Goal: Entertainment & Leisure: Consume media (video, audio)

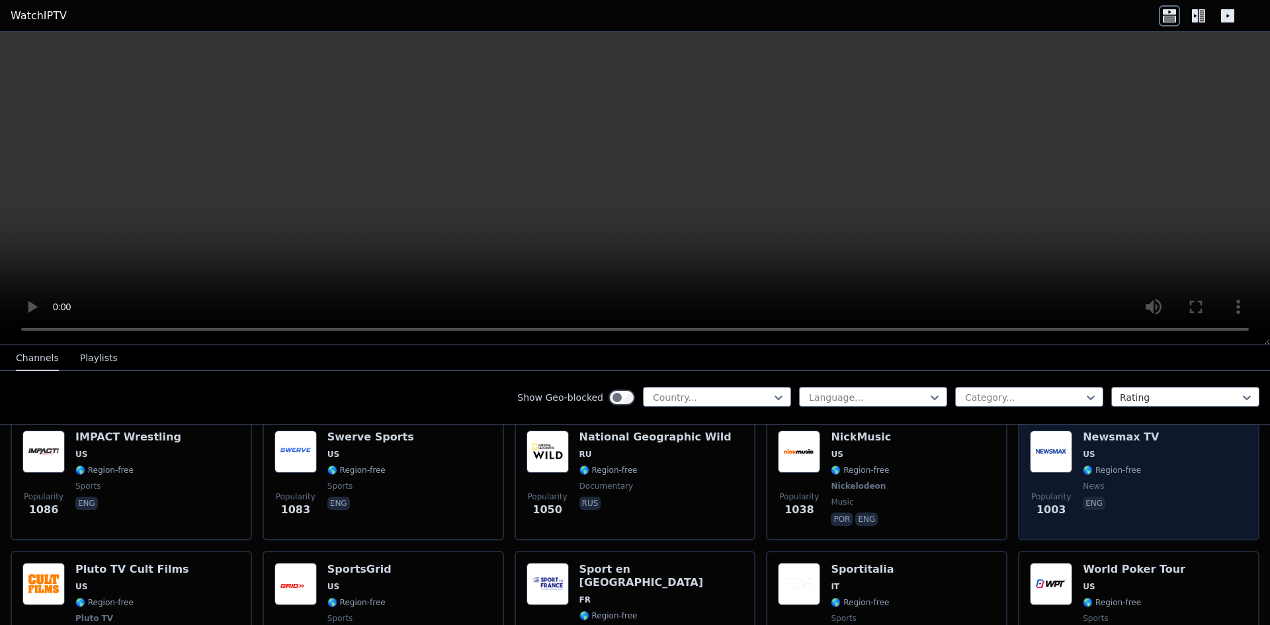
scroll to position [1654, 0]
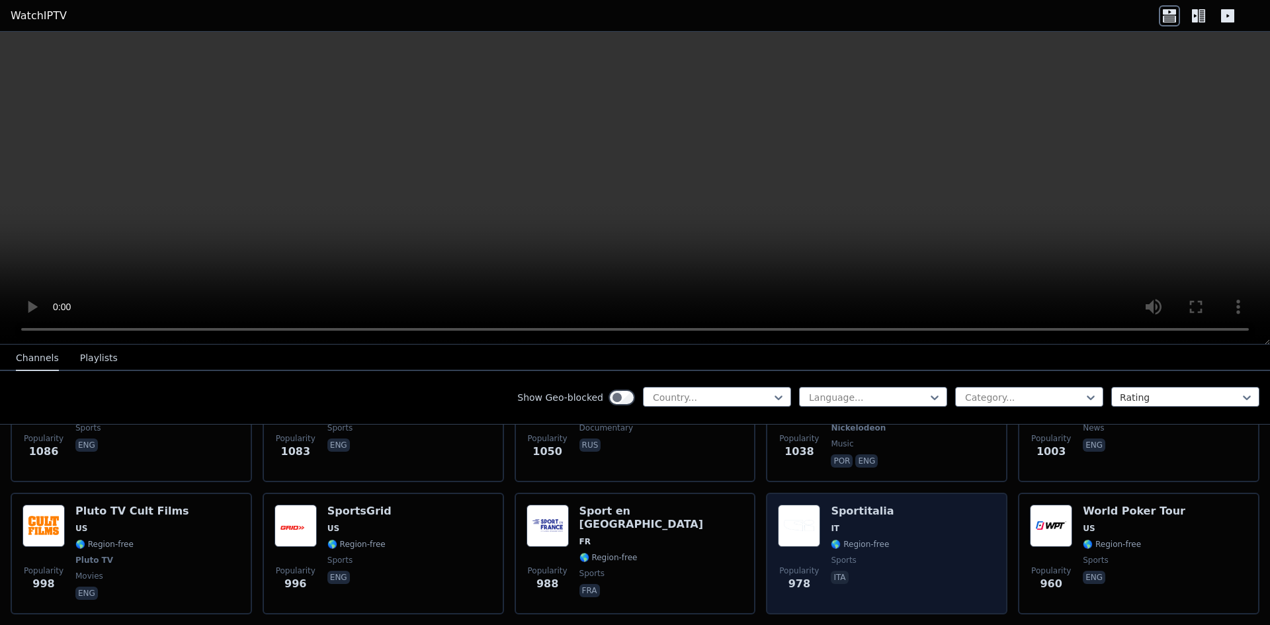
click at [870, 505] on h6 "Sportitalia" at bounding box center [862, 511] width 63 height 13
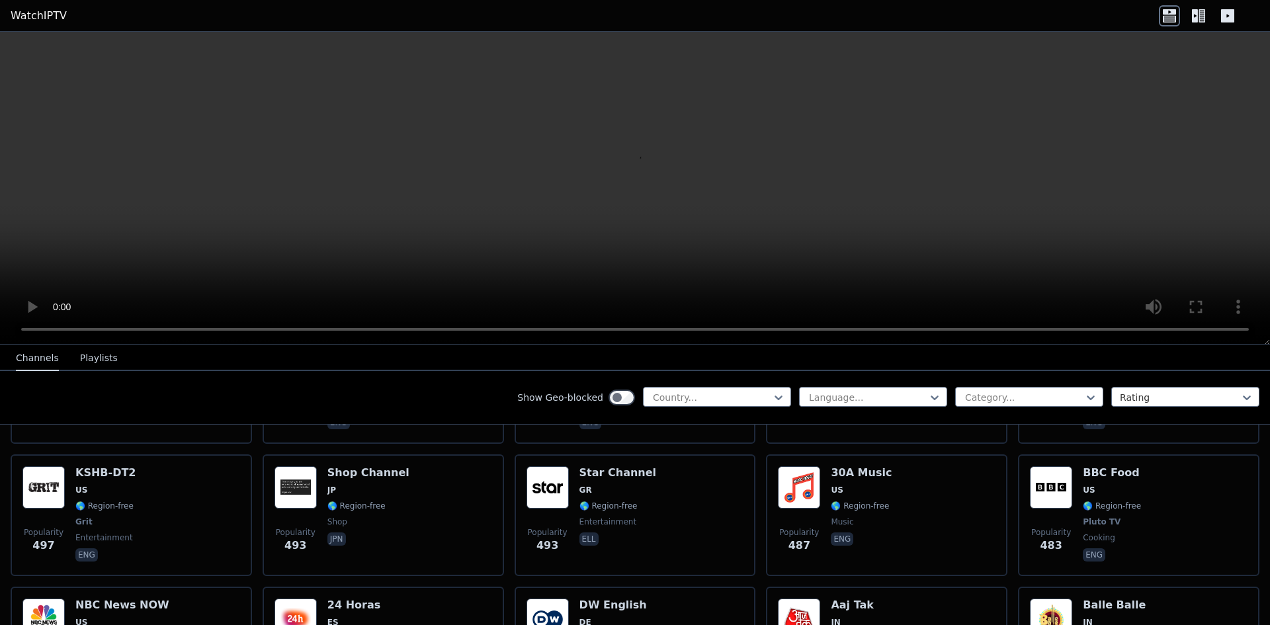
scroll to position [4300, 0]
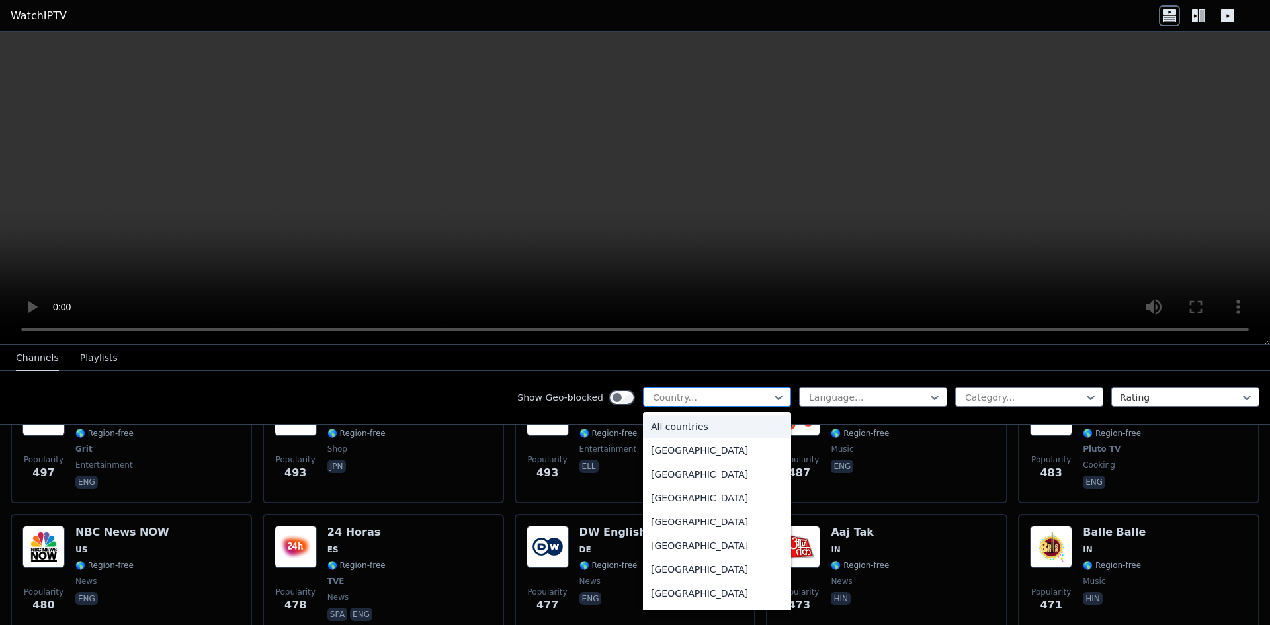
click at [772, 388] on div at bounding box center [778, 398] width 13 height 20
click at [672, 474] on div "[GEOGRAPHIC_DATA]" at bounding box center [717, 474] width 148 height 24
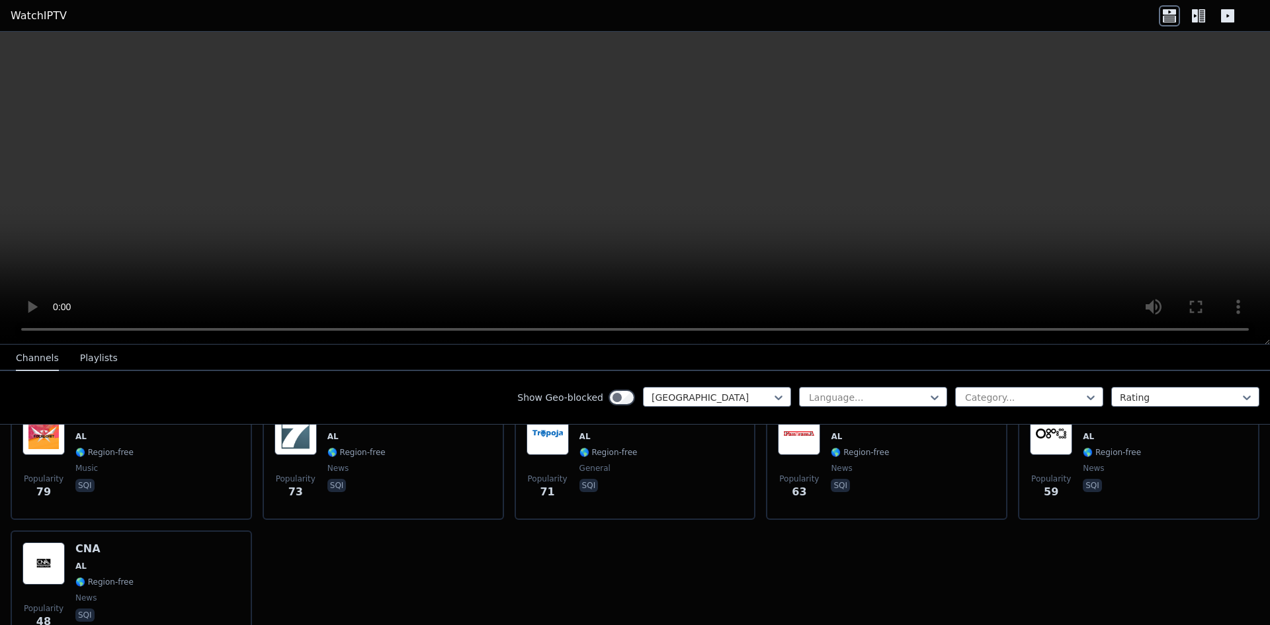
scroll to position [180, 0]
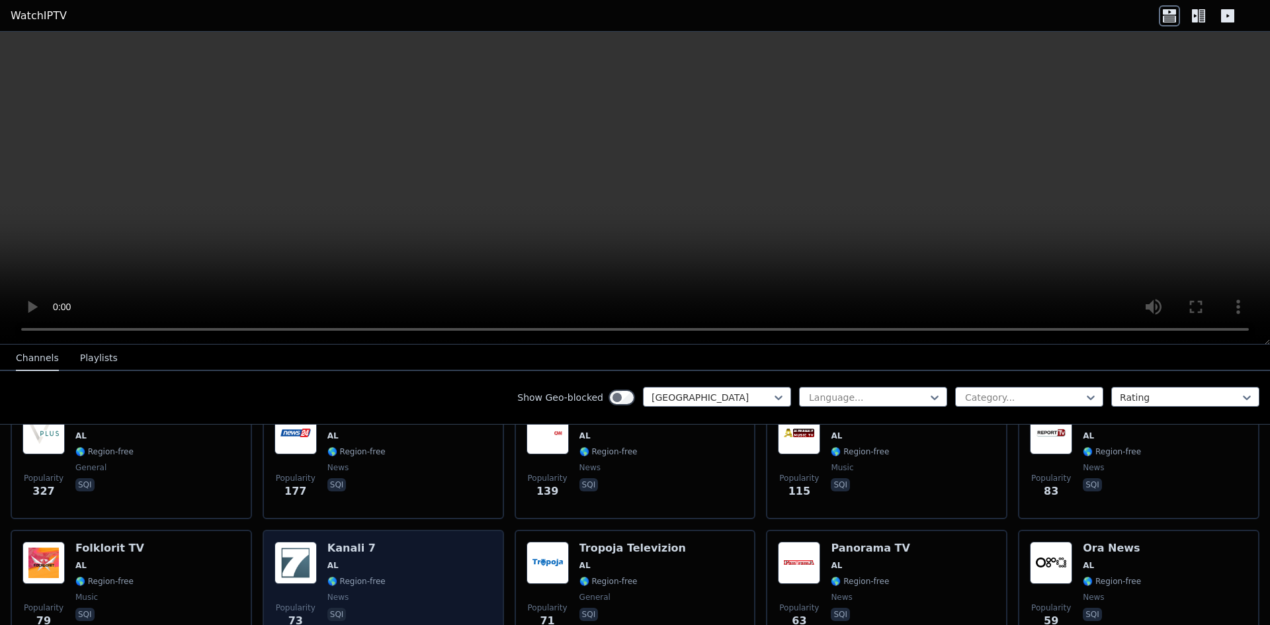
click at [466, 558] on div "Popularity 73 Kanali 7 AL 🌎 Region-free news sqi" at bounding box center [384, 589] width 218 height 95
click at [436, 569] on div "Popularity 73 Kanali 7 AL 🌎 Region-free news sqi" at bounding box center [384, 589] width 218 height 95
